Goal: Check status

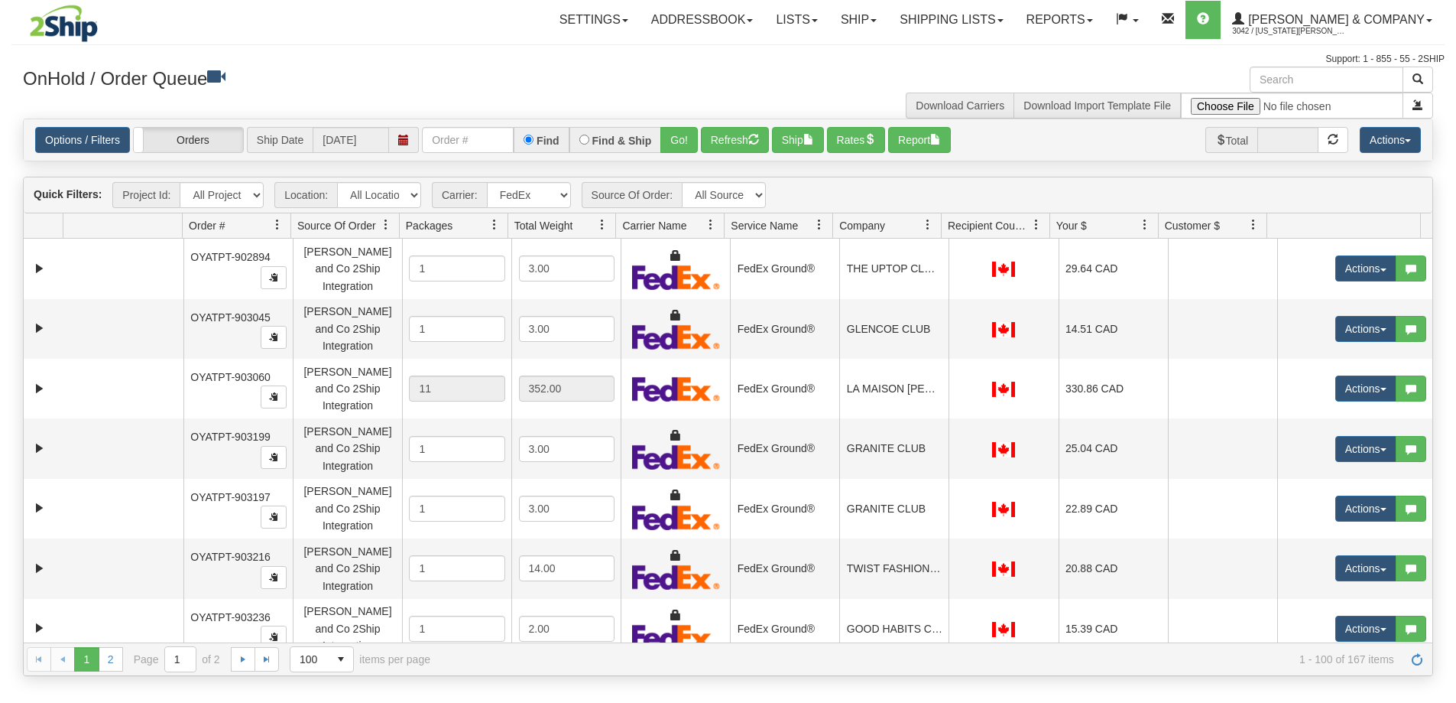
select select "2"
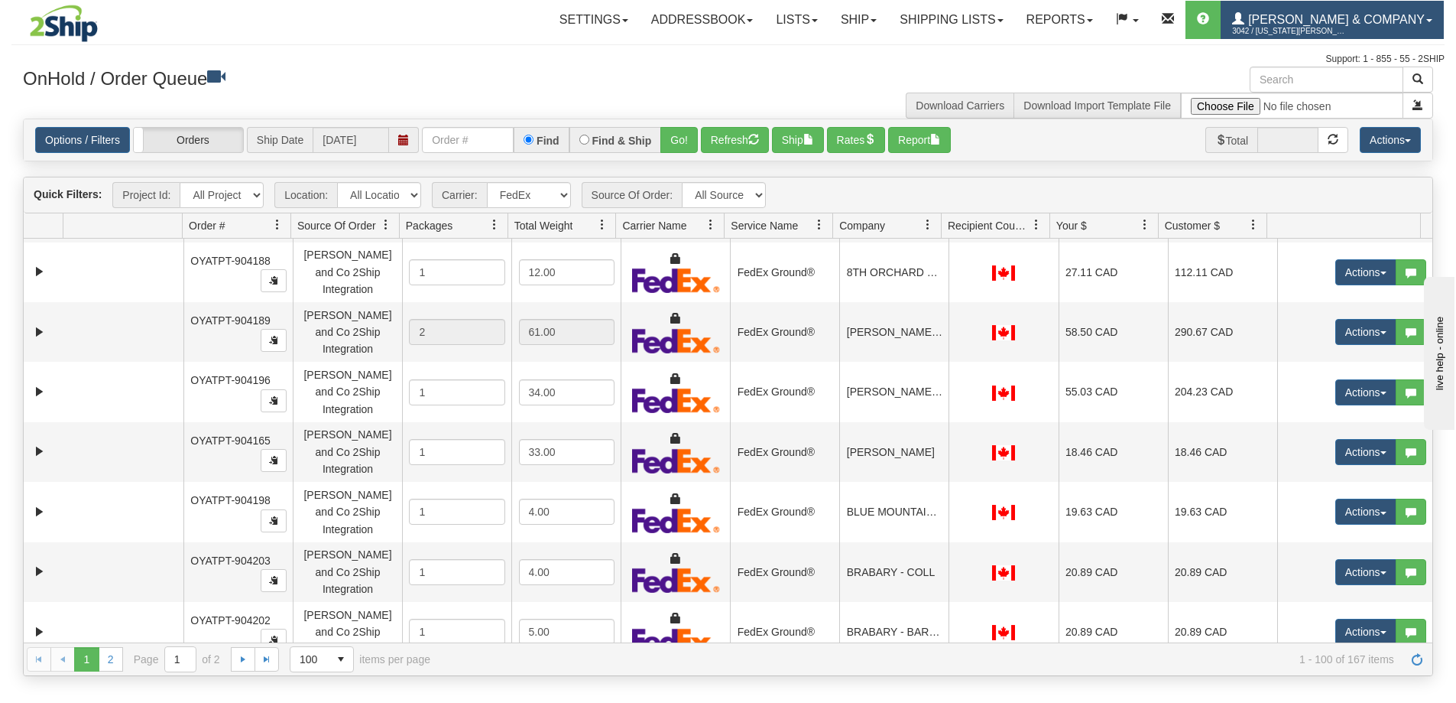
click at [1313, 21] on span "[PERSON_NAME] & Company" at bounding box center [1335, 19] width 180 height 13
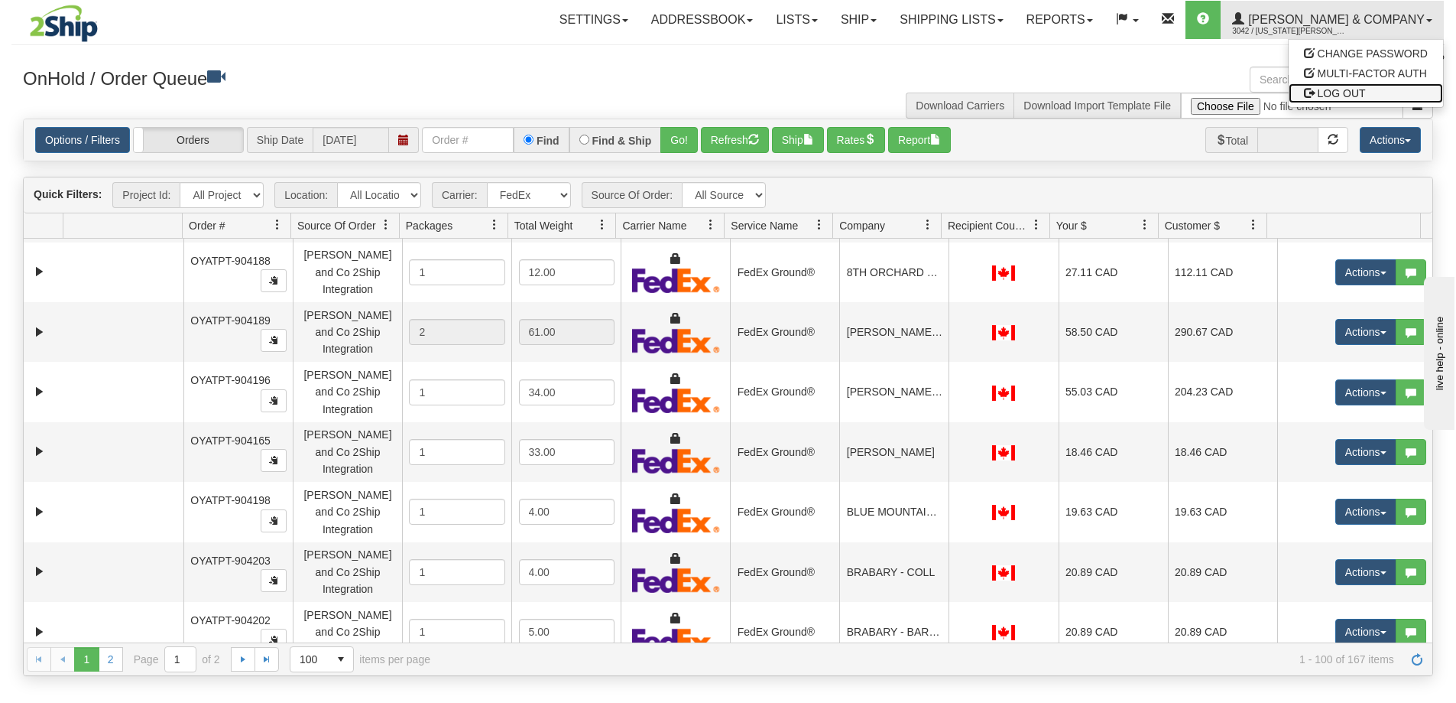
click at [1332, 92] on span "LOG OUT" at bounding box center [1342, 93] width 48 height 12
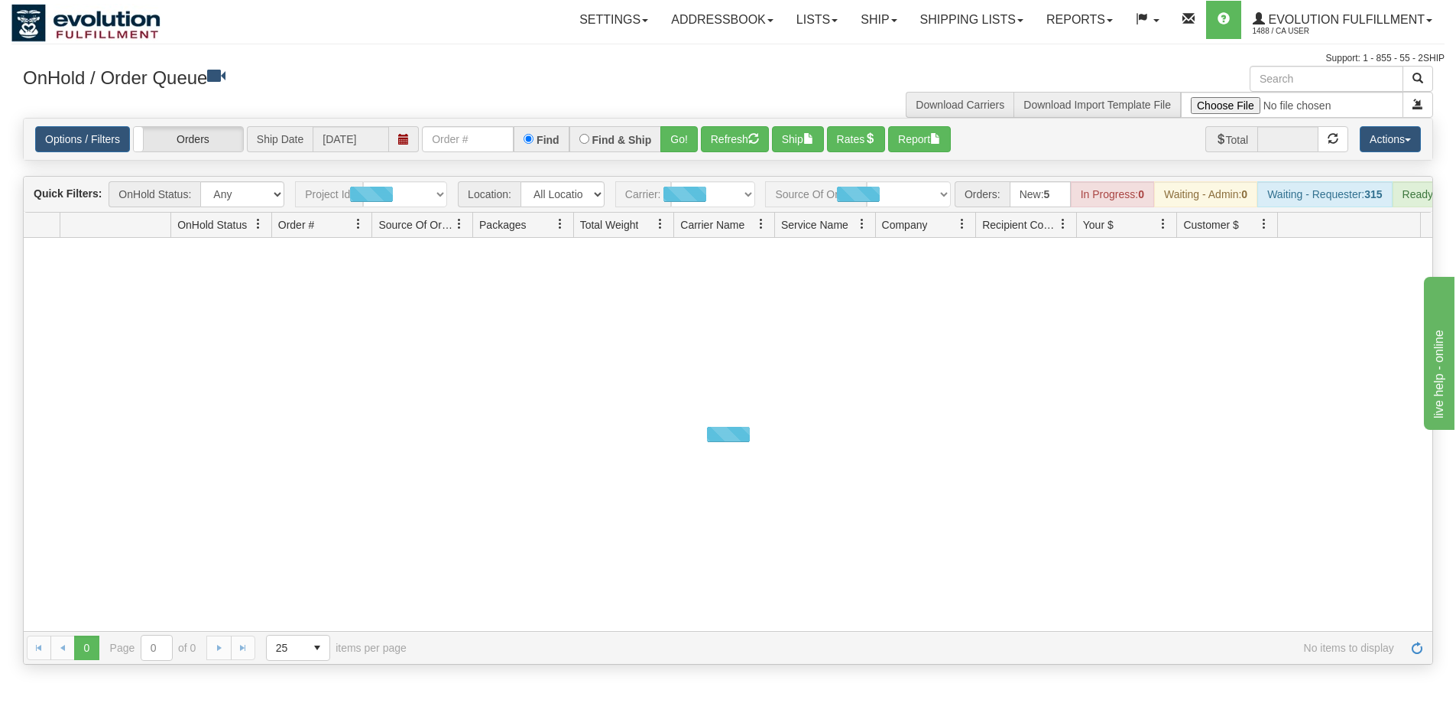
click at [907, 187] on div "grid toolbar" at bounding box center [858, 194] width 186 height 26
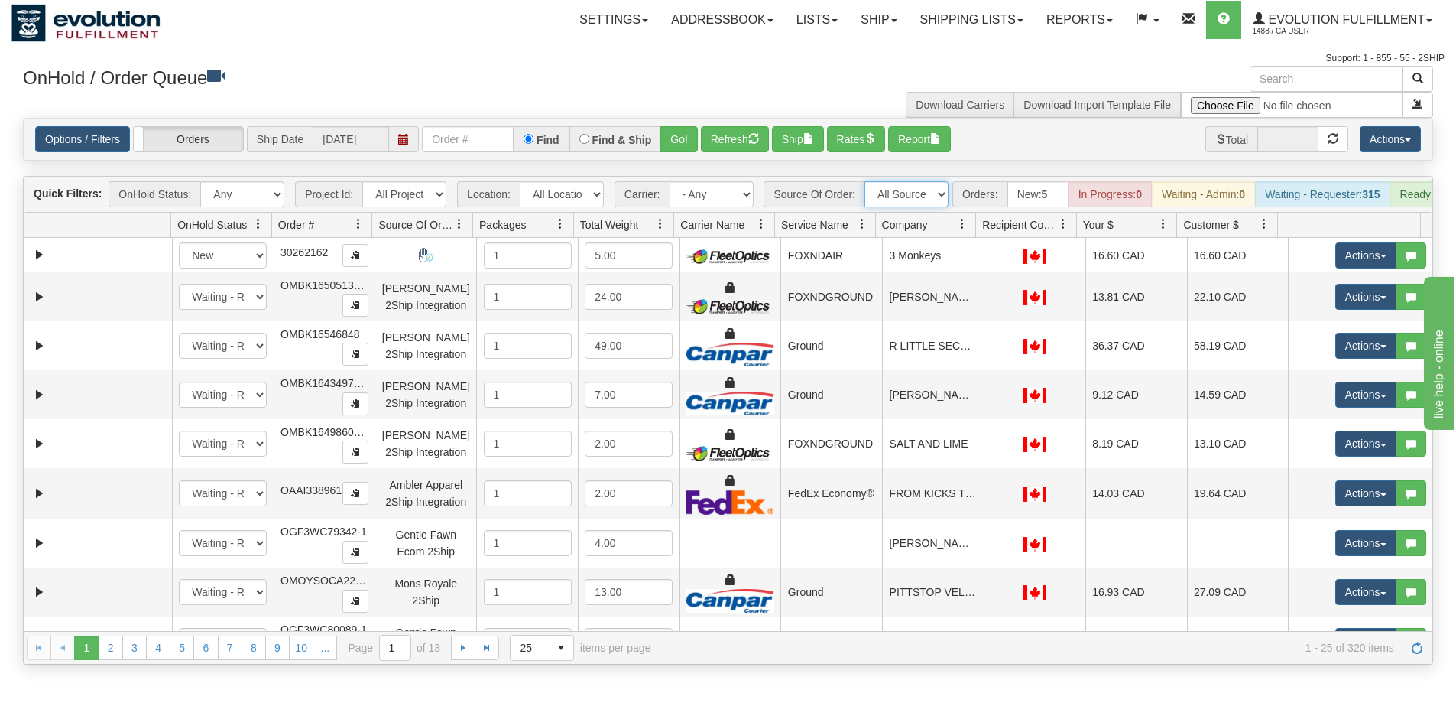
click at [907, 187] on select "All Sources AirBlaster 2Ship Integration Ambler Apparel 2Ship Integration Blast…" at bounding box center [907, 194] width 84 height 26
